Goal: Task Accomplishment & Management: Manage account settings

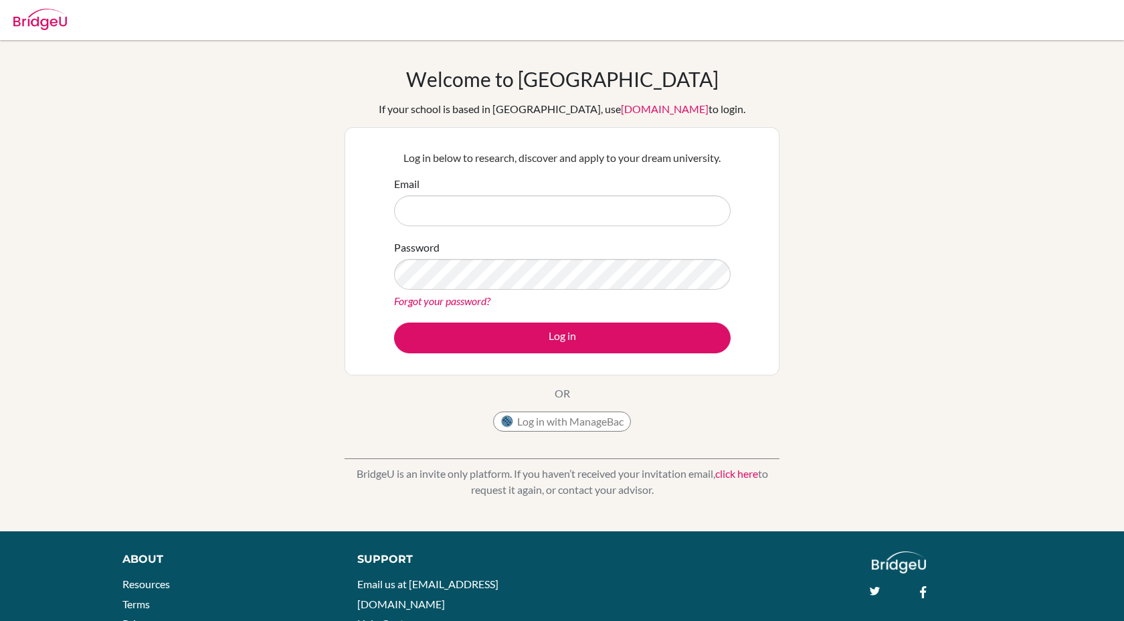
click at [586, 196] on input "Email" at bounding box center [562, 210] width 337 height 31
type input "[EMAIL_ADDRESS][DOMAIN_NAME]"
click at [394, 322] on button "Log in" at bounding box center [562, 337] width 337 height 31
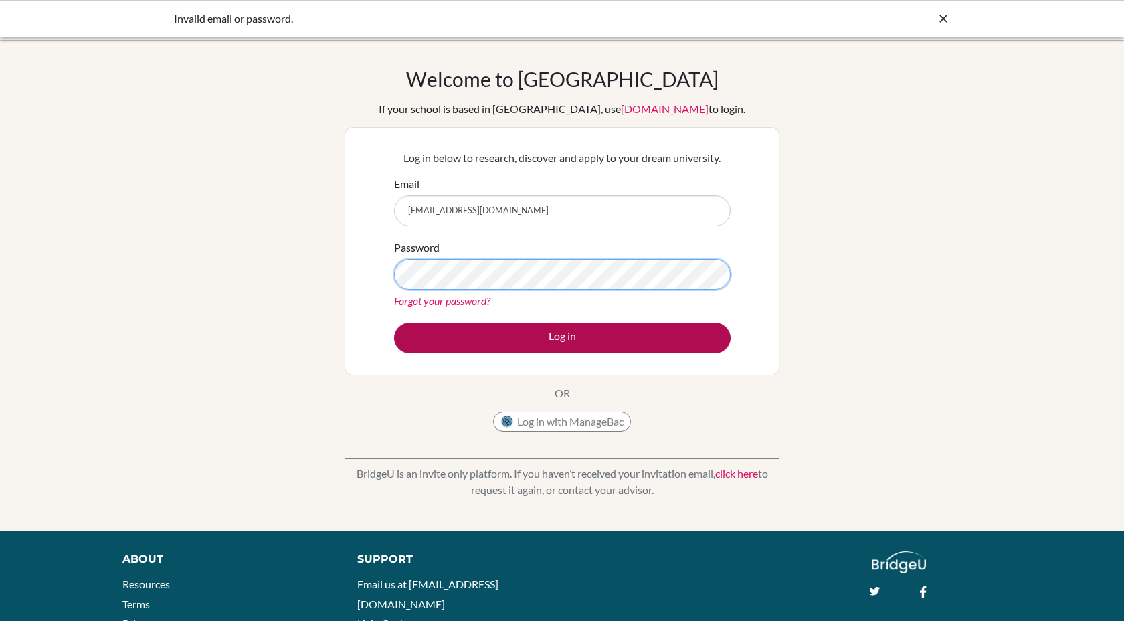
click at [394, 322] on button "Log in" at bounding box center [562, 337] width 337 height 31
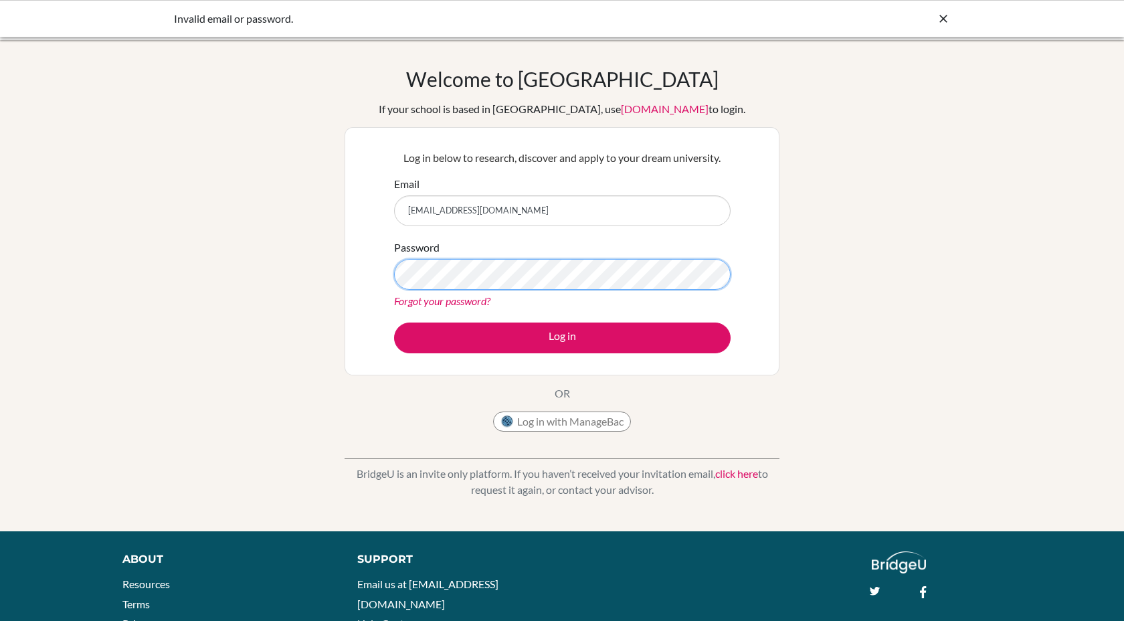
click at [394, 322] on button "Log in" at bounding box center [562, 337] width 337 height 31
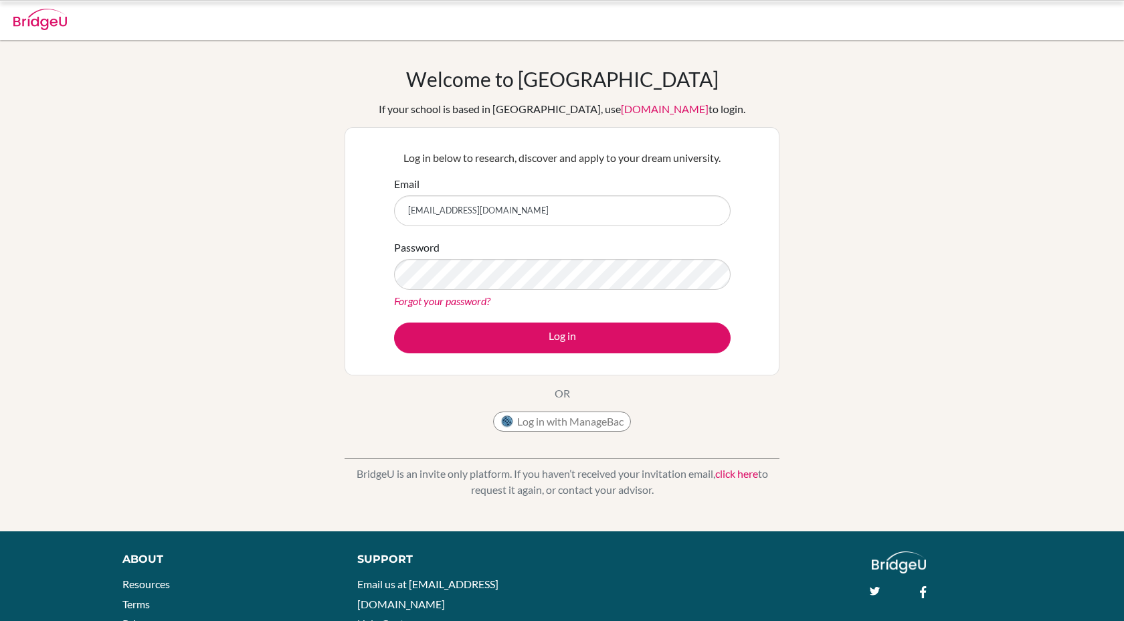
click at [466, 300] on link "Forgot your password?" at bounding box center [442, 300] width 96 height 13
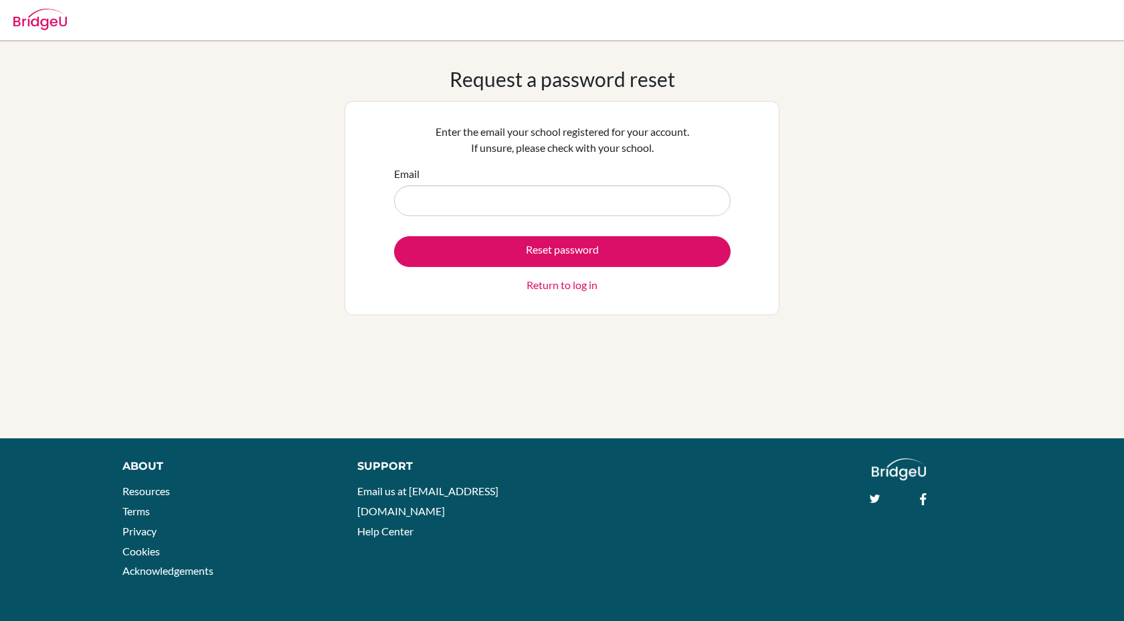
click at [480, 205] on input "Email" at bounding box center [562, 200] width 337 height 31
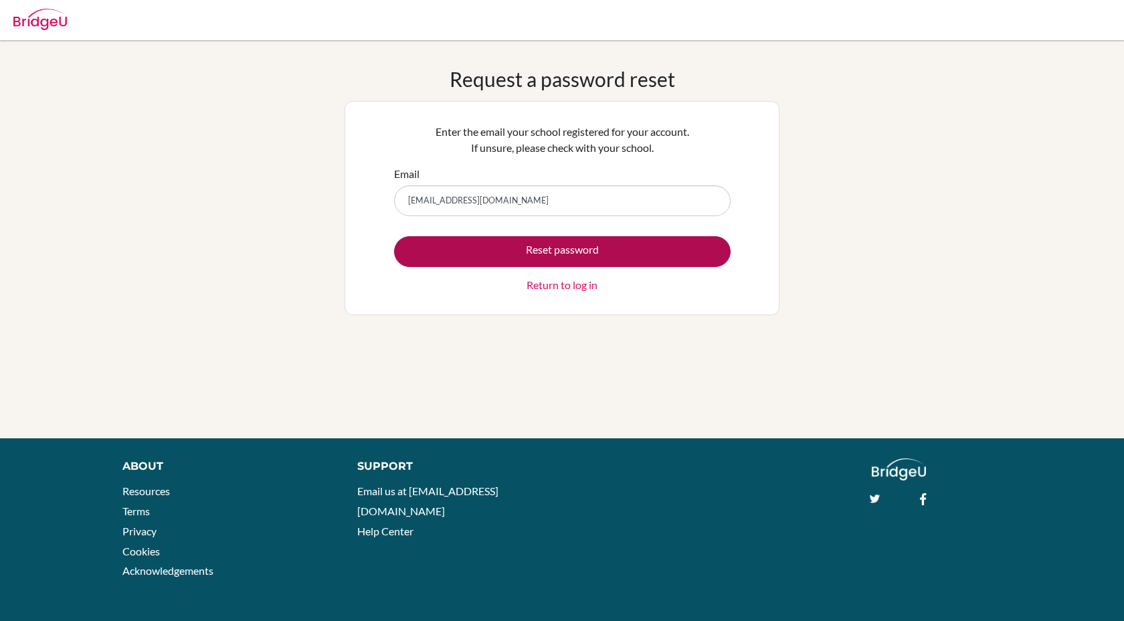
type input "jalvarezlopez@student.orbital.education"
click at [630, 246] on button "Reset password" at bounding box center [562, 251] width 337 height 31
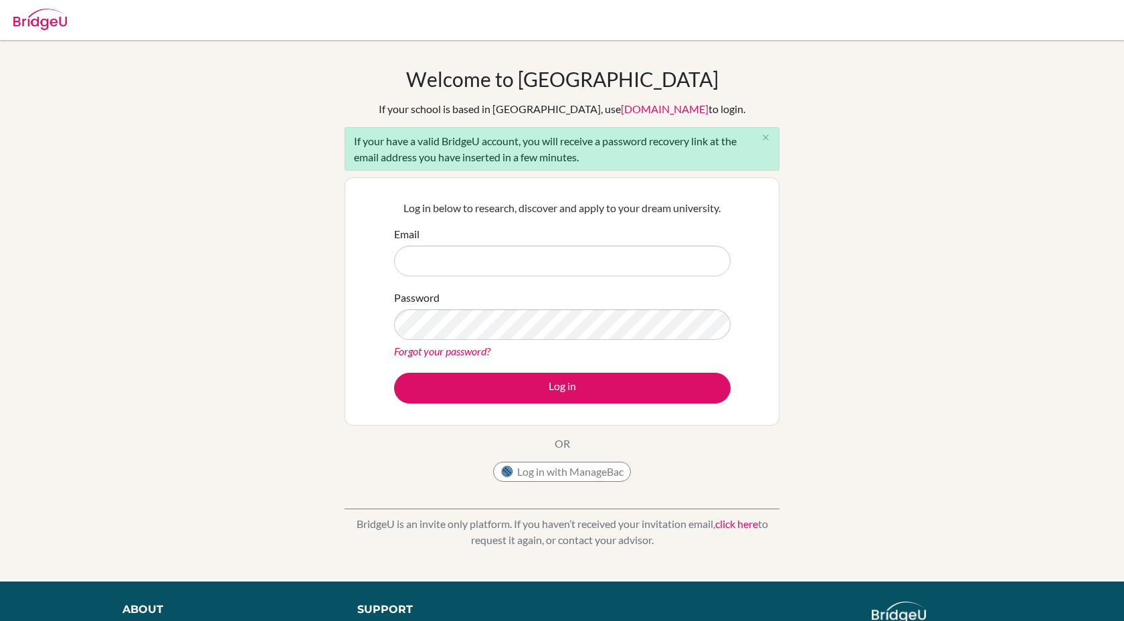
click at [456, 349] on link "Forgot your password?" at bounding box center [442, 351] width 96 height 13
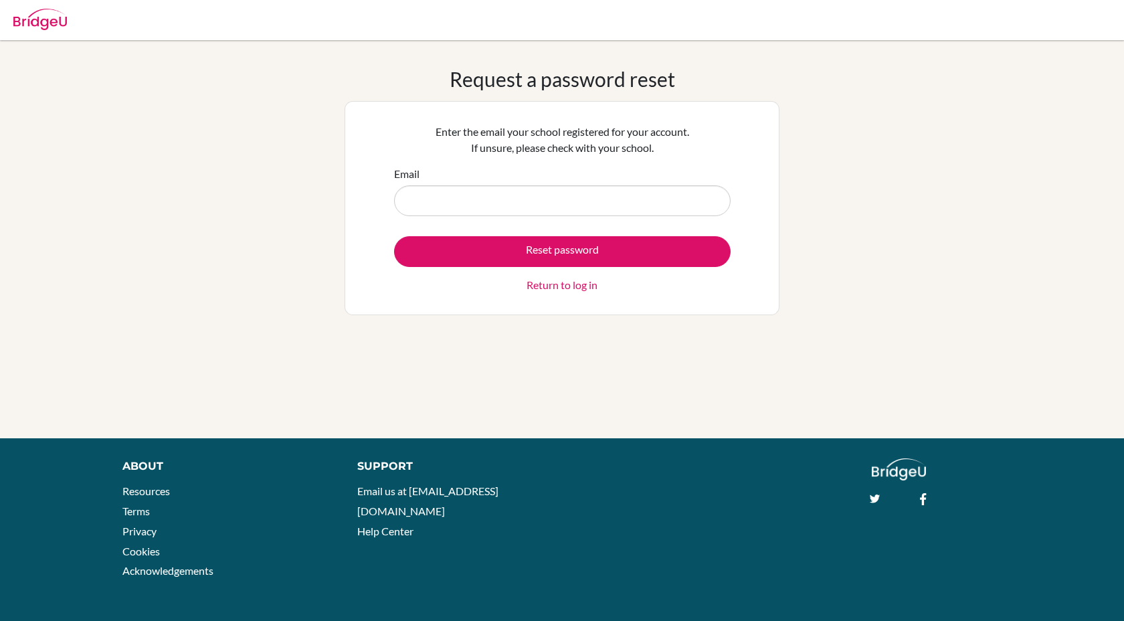
click at [487, 189] on input "Email" at bounding box center [562, 200] width 337 height 31
type input "j"
click at [561, 286] on link "Return to log in" at bounding box center [562, 285] width 71 height 16
